Goal: Task Accomplishment & Management: Complete application form

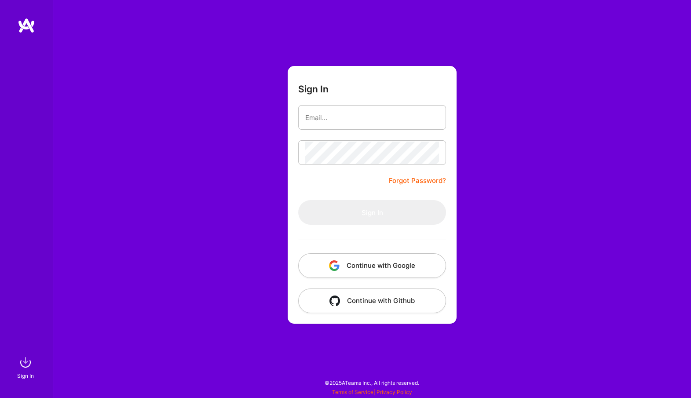
click at [365, 266] on button "Continue with Google" at bounding box center [372, 265] width 148 height 25
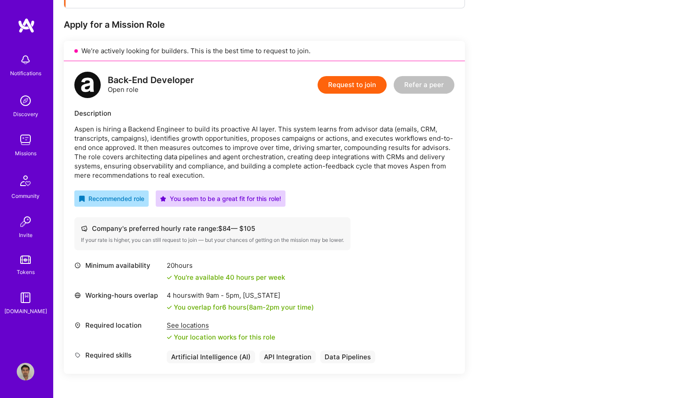
scroll to position [164, 0]
click at [351, 81] on button "Request to join" at bounding box center [352, 86] width 69 height 18
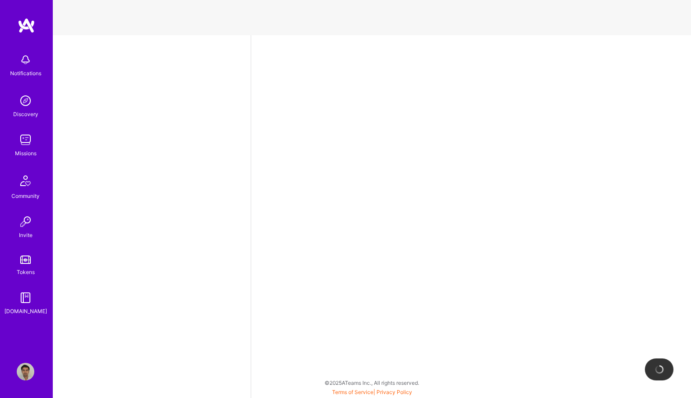
select select "US"
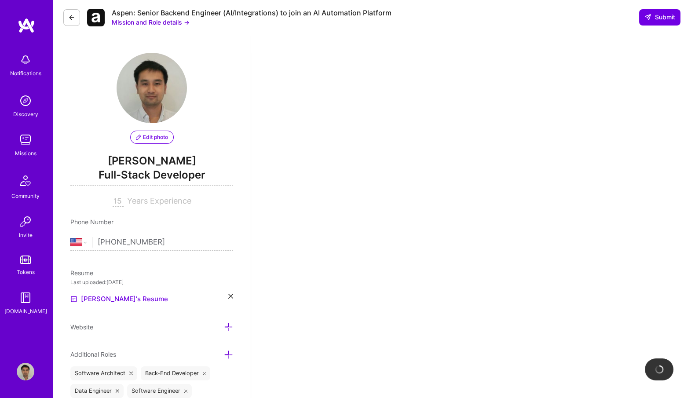
click at [172, 21] on button "Mission and Role details →" at bounding box center [151, 22] width 78 height 9
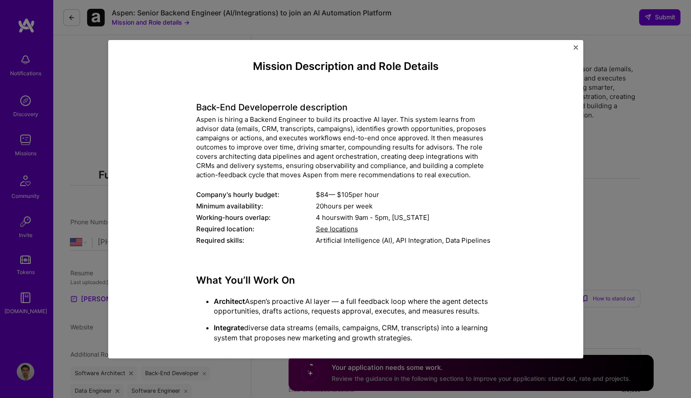
drag, startPoint x: 295, startPoint y: 330, endPoint x: 156, endPoint y: 107, distance: 262.5
click at [156, 107] on div "Mission Description and Role Details Back-End Developer role description Aspen …" at bounding box center [345, 272] width 435 height 424
copy div "Lore-Ips Dolorsita cons adipiscinge Seddo ei tempor i Utlabor Etdolore ma aliqu…"
click at [576, 49] on img "Close" at bounding box center [576, 47] width 4 height 4
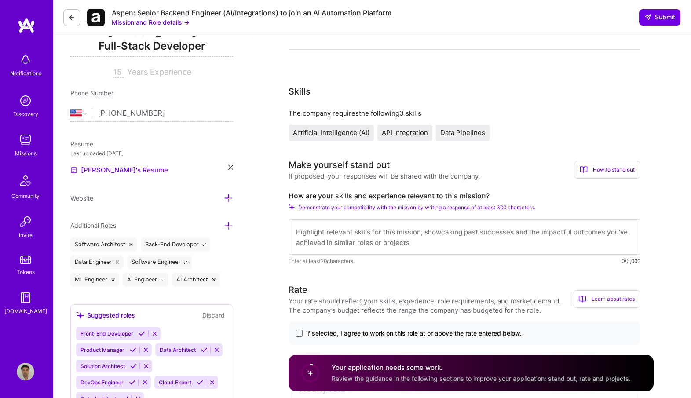
scroll to position [244, 0]
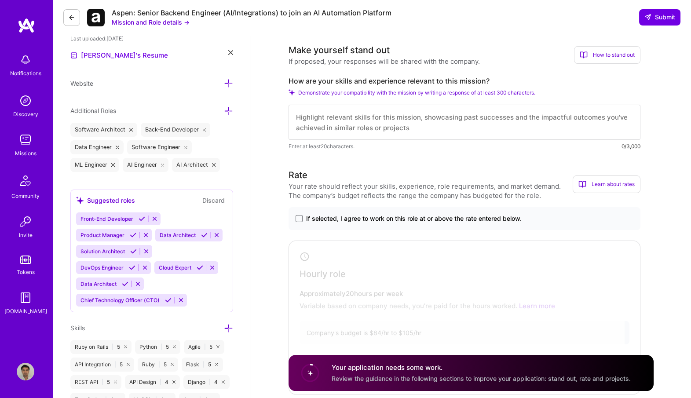
click at [303, 214] on label "If selected, I agree to work on this role at or above the rate entered below." at bounding box center [465, 218] width 338 height 9
click at [0, 0] on input "If selected, I agree to work on this role at or above the rate entered below." at bounding box center [0, 0] width 0 height 0
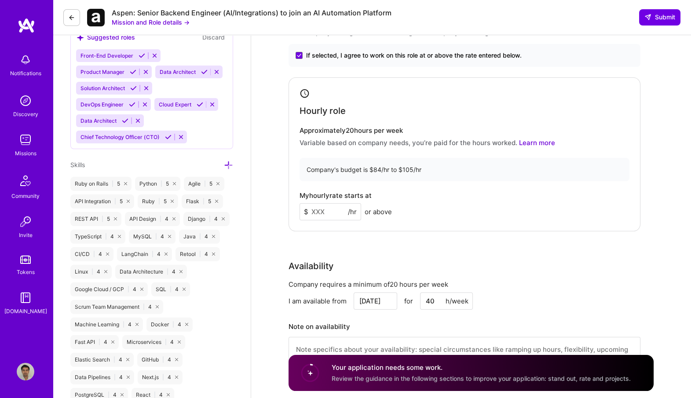
scroll to position [415, 0]
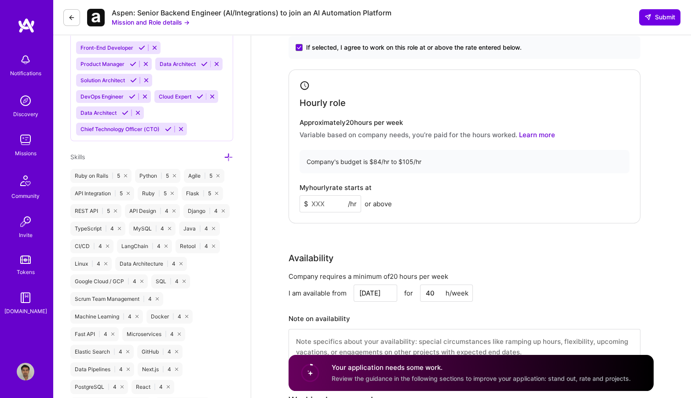
click at [331, 198] on input at bounding box center [331, 203] width 62 height 17
type input "100"
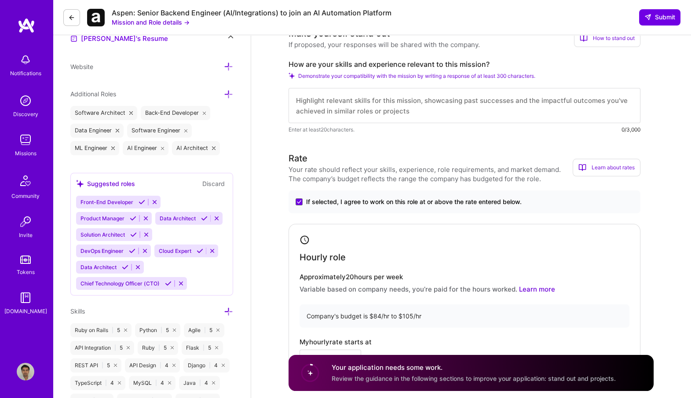
scroll to position [253, 0]
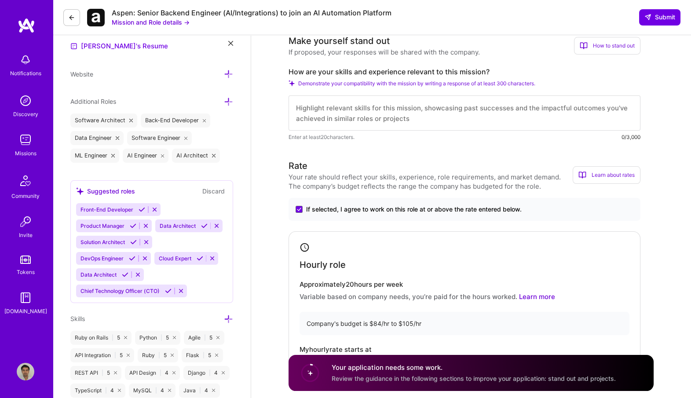
click at [411, 69] on label "How are your skills and experience relevant to this mission?" at bounding box center [465, 71] width 352 height 9
copy label "How are your skills and experience relevant to this mission?"
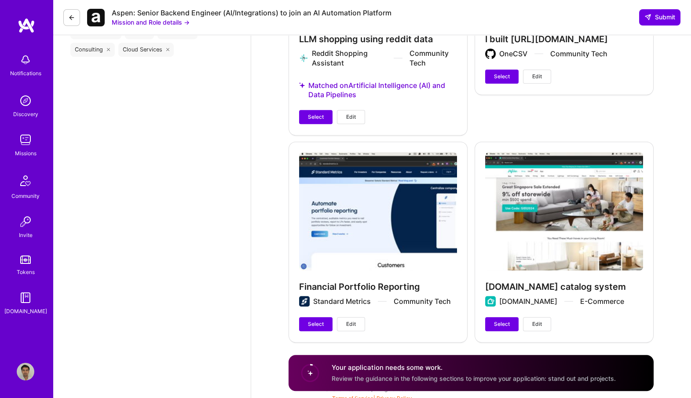
scroll to position [1085, 0]
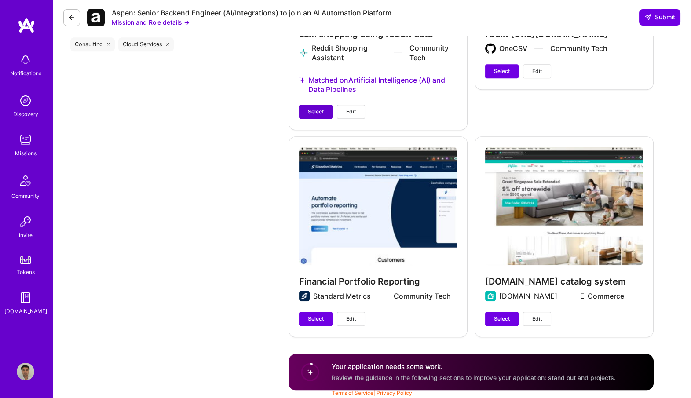
click at [308, 109] on span "Select" at bounding box center [316, 112] width 16 height 8
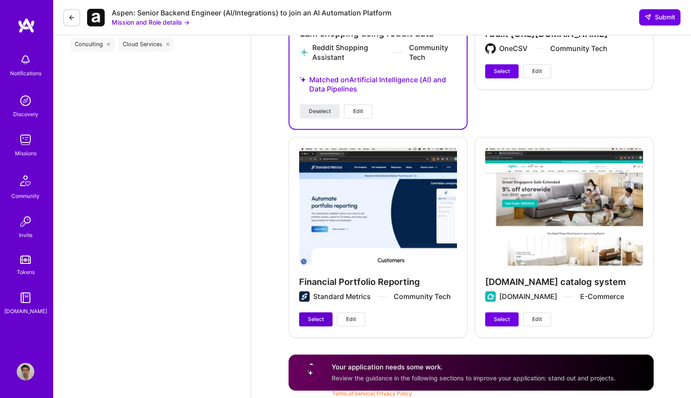
click at [312, 319] on span "Select" at bounding box center [316, 319] width 16 height 8
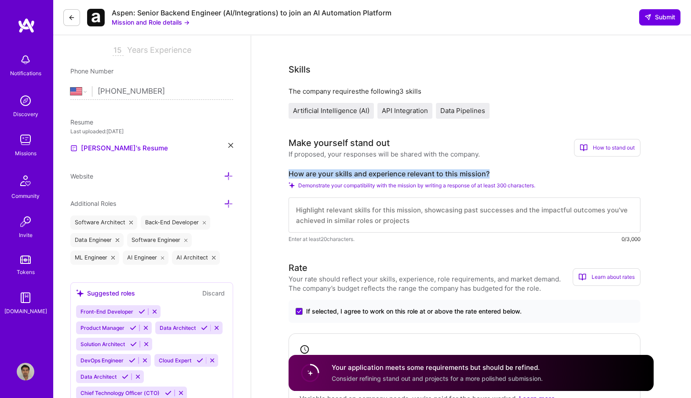
scroll to position [233, 0]
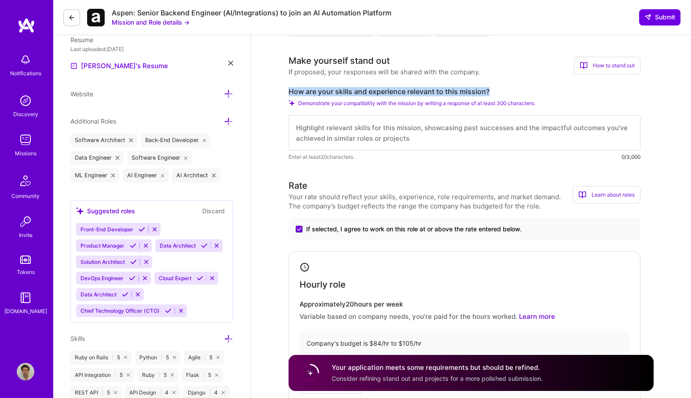
click at [374, 130] on textarea at bounding box center [465, 132] width 352 height 35
paste textarea "In my LLM work, I’ve focused on building agents that don’t just generate ideas …"
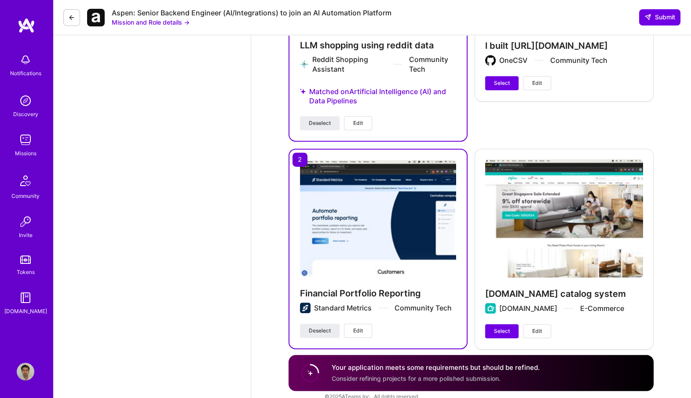
scroll to position [1123, 0]
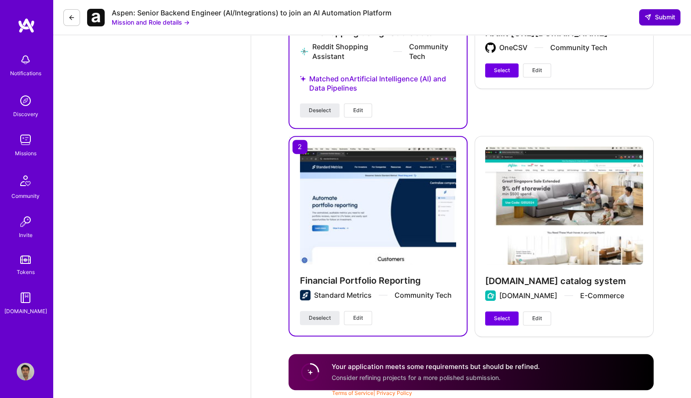
type textarea "In my LLM work, I’ve focused on building agents that don’t just generate ideas …"
click at [658, 11] on button "Submit" at bounding box center [659, 17] width 41 height 16
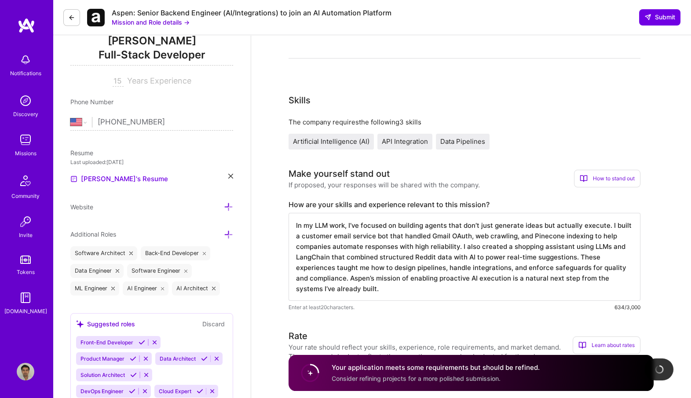
scroll to position [0, 0]
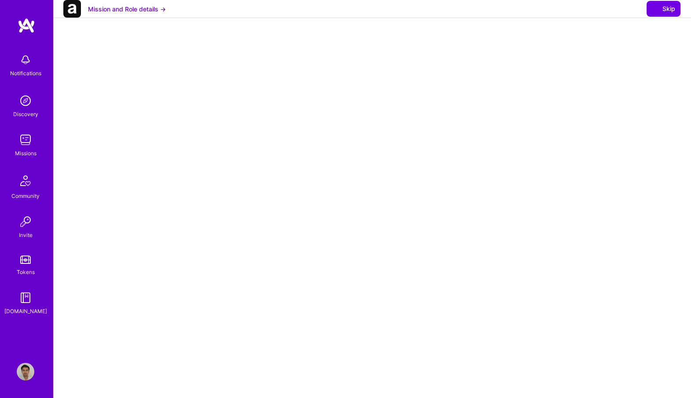
select select "US"
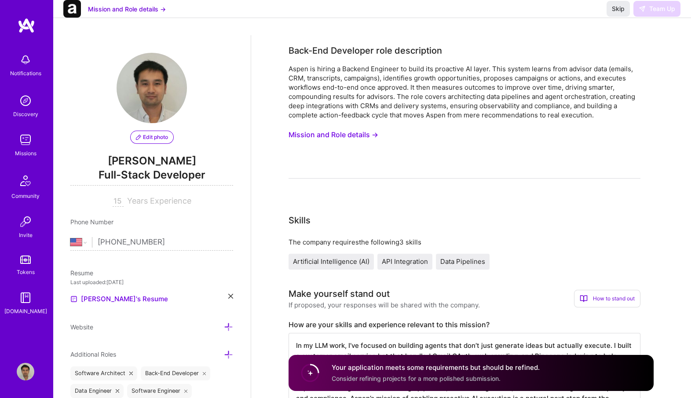
click at [565, 60] on div "Back-End Developer role description Aspen is hiring a Backend Engineer to build…" at bounding box center [465, 111] width 352 height 135
click at [334, 136] on button "Mission and Role details →" at bounding box center [334, 135] width 90 height 16
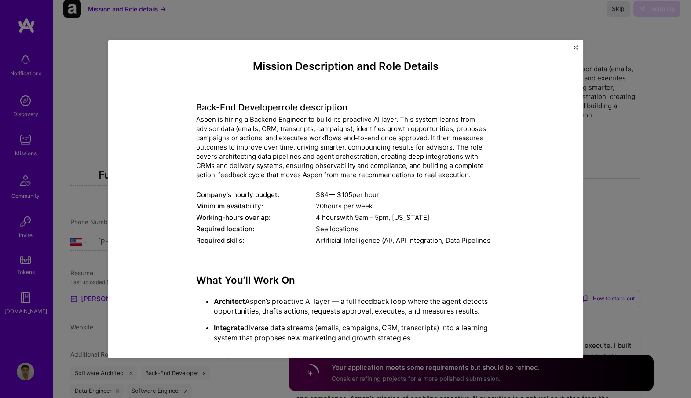
click at [585, 120] on div "Mission Description and Role Details Back-End Developer role description Aspen …" at bounding box center [345, 199] width 691 height 398
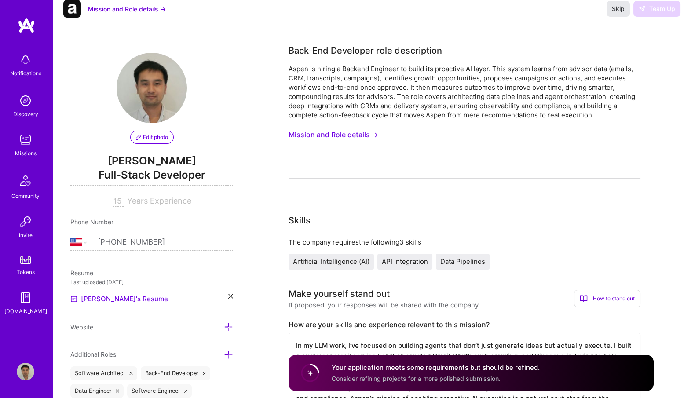
click at [613, 13] on span "Skip" at bounding box center [618, 8] width 13 height 9
click at [616, 13] on span "Skip" at bounding box center [618, 8] width 13 height 9
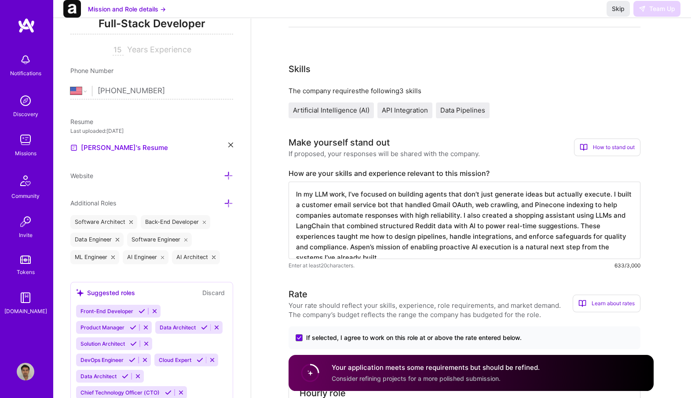
scroll to position [152, 0]
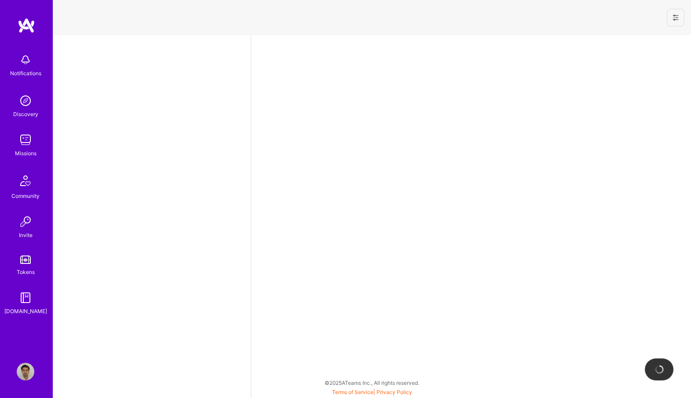
select select "US"
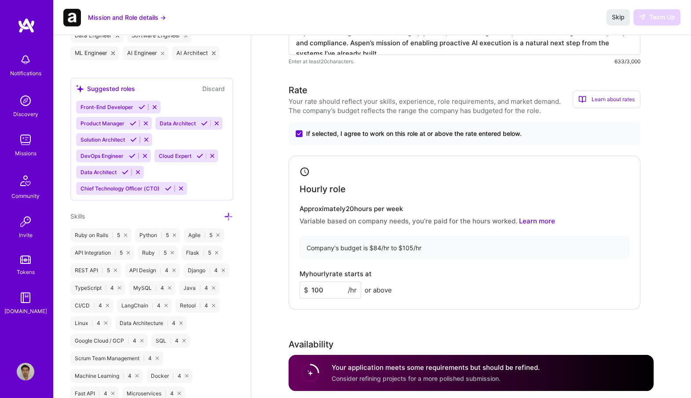
scroll to position [368, 0]
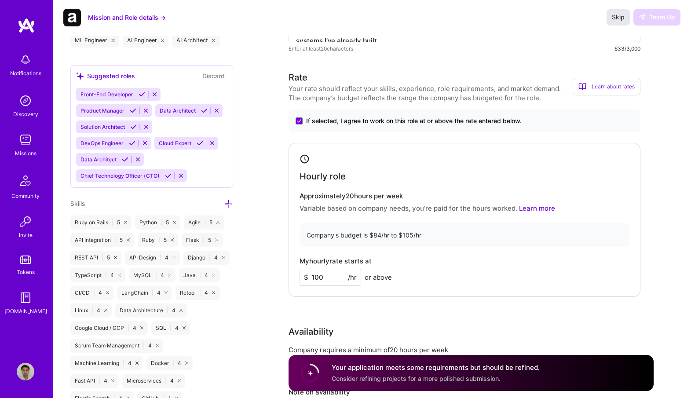
click at [617, 19] on span "Skip" at bounding box center [618, 17] width 13 height 9
click at [27, 141] on img at bounding box center [26, 140] width 18 height 18
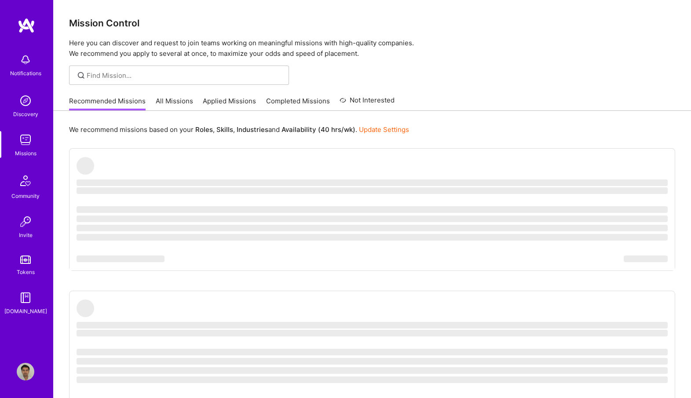
click at [232, 107] on link "Applied Missions" at bounding box center [229, 103] width 53 height 15
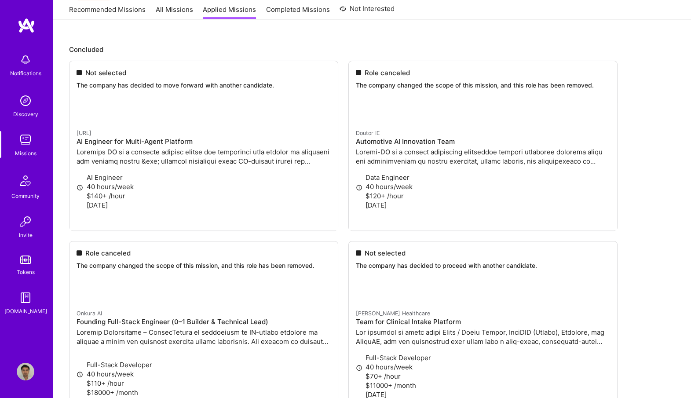
scroll to position [824, 0]
